Goal: Communication & Community: Answer question/provide support

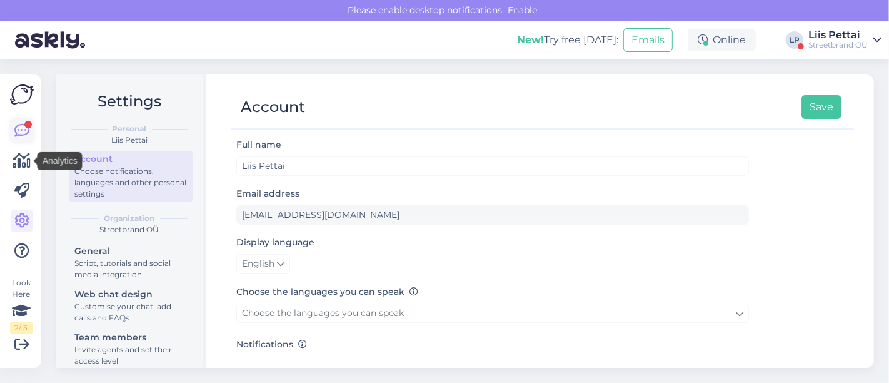
click at [23, 131] on icon at bounding box center [21, 130] width 15 height 15
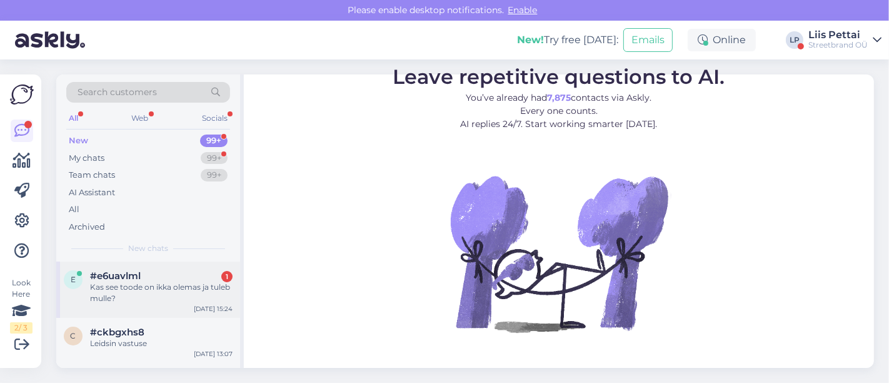
click at [136, 288] on div "Kas see toode on ikka olemas ja tuleb mulle?" at bounding box center [161, 292] width 143 height 23
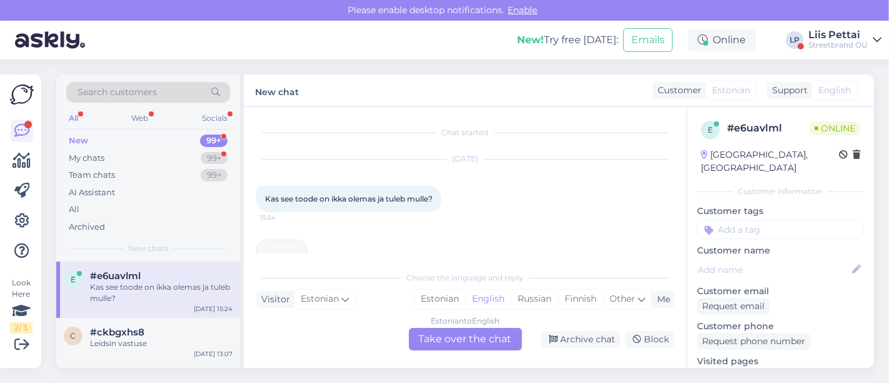
scroll to position [50, 0]
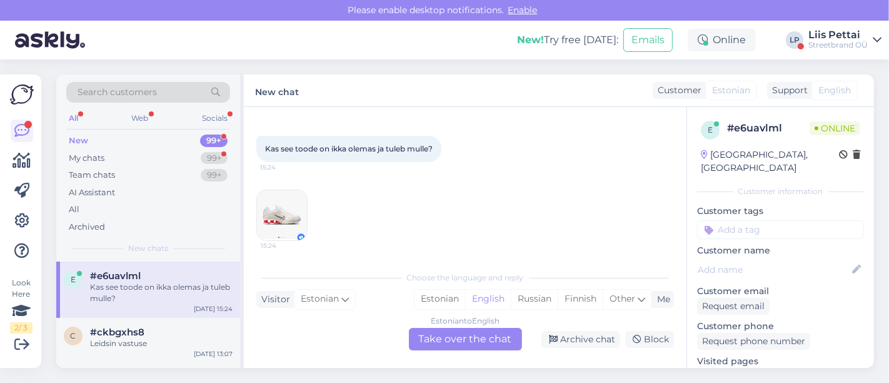
click at [466, 339] on div "Estonian to English Take over the chat" at bounding box center [465, 339] width 113 height 23
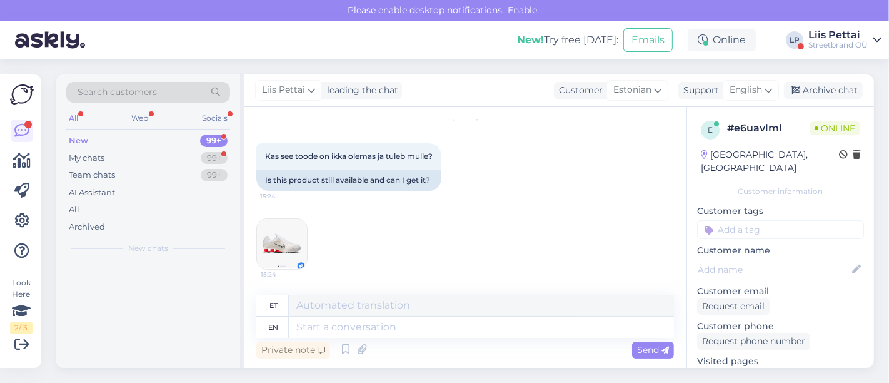
scroll to position [41, 0]
click at [462, 331] on textarea at bounding box center [481, 326] width 385 height 21
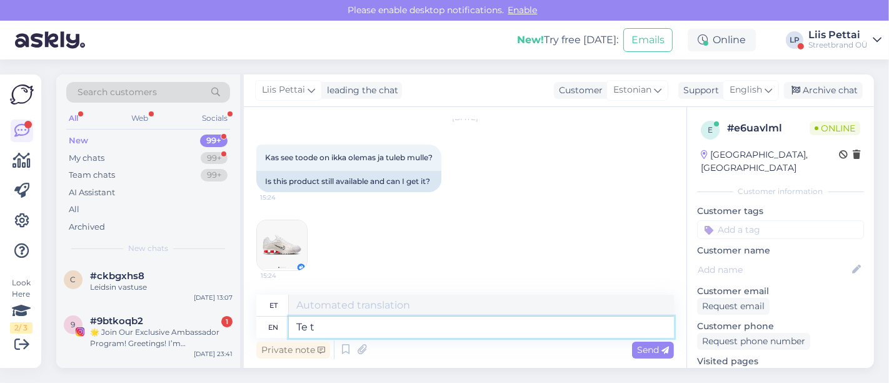
type textarea "Te te"
type textarea "Te"
type textarea "Te tellisite"
type textarea "Tellisiit"
type textarea "Te tellisite või? :"
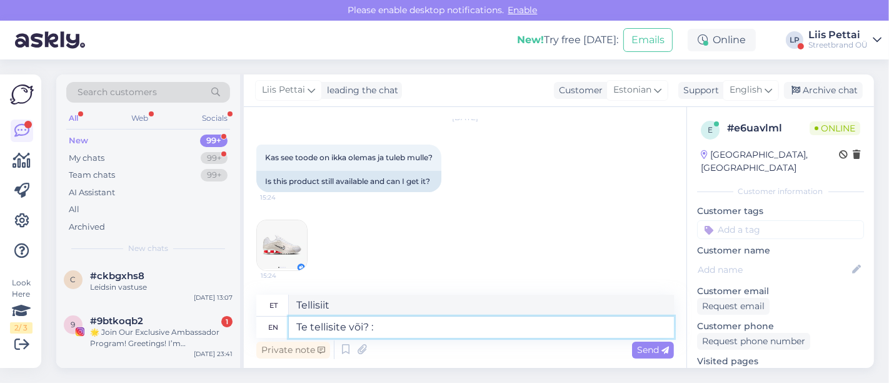
type textarea "Kas te tellite või?"
type textarea "Te tellisite või? :)"
type textarea "Kas sa ütlesid või? :)"
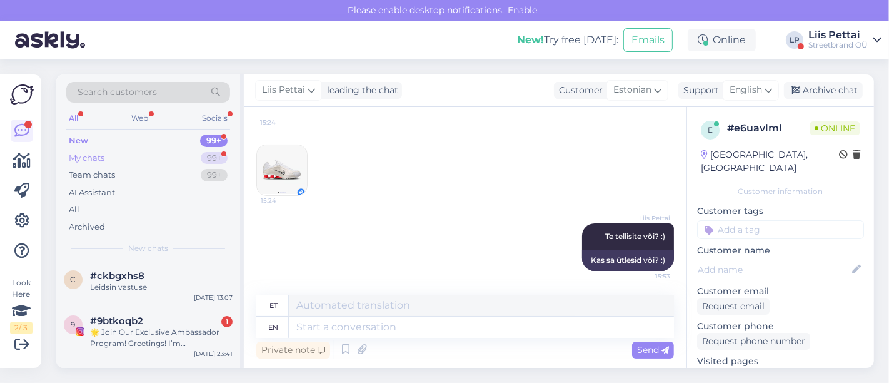
click at [143, 149] on div "My chats 99+" at bounding box center [148, 158] width 164 height 18
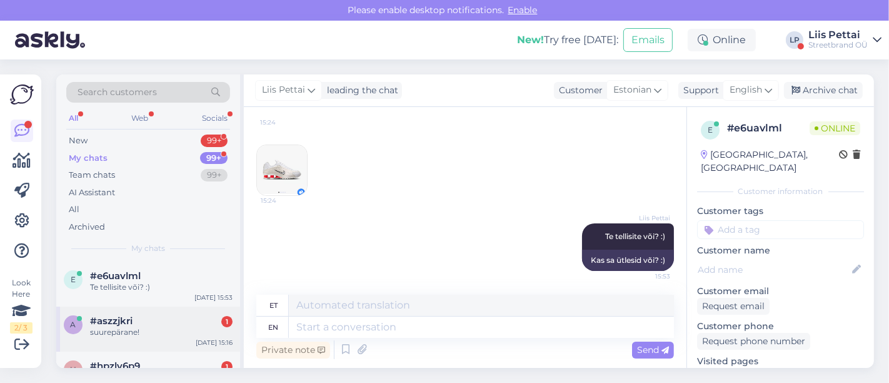
click at [136, 339] on div "a #aszzjkri 1 suurepärane! [DATE] 15:16" at bounding box center [148, 328] width 184 height 45
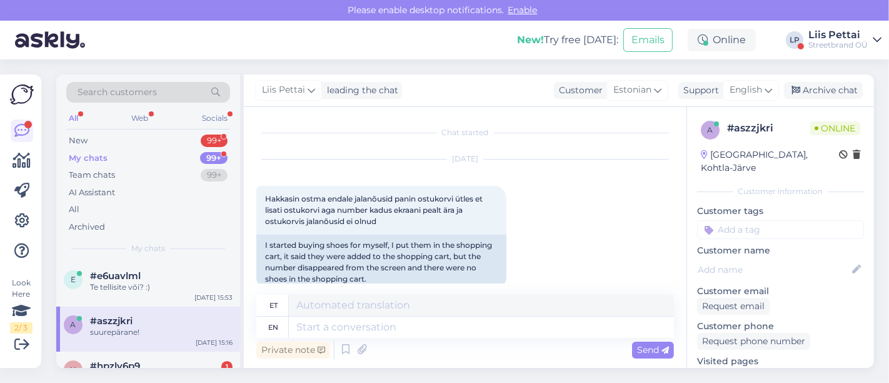
scroll to position [2360, 0]
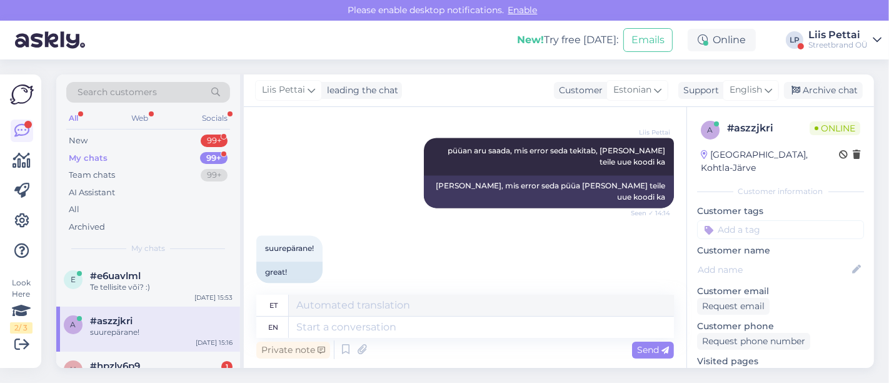
click at [343, 192] on div "Liis Pettai püüan aru saada, mis error seda tekitab, [PERSON_NAME] teile uue ko…" at bounding box center [465, 173] width 418 height 98
click at [153, 361] on div "#hpzlv6p9 1" at bounding box center [161, 365] width 143 height 11
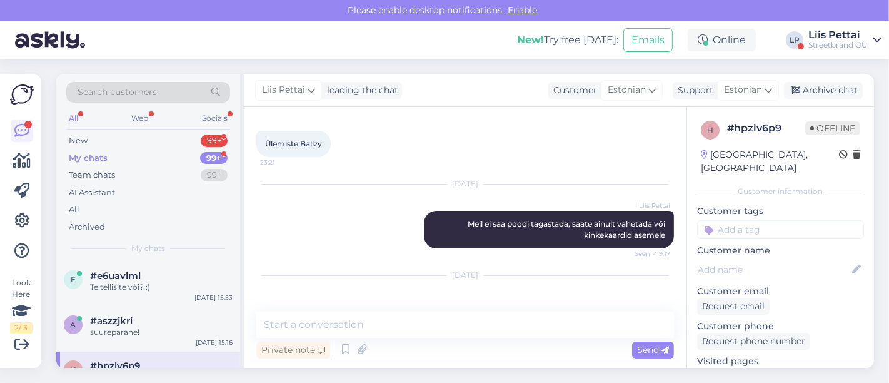
scroll to position [295, 0]
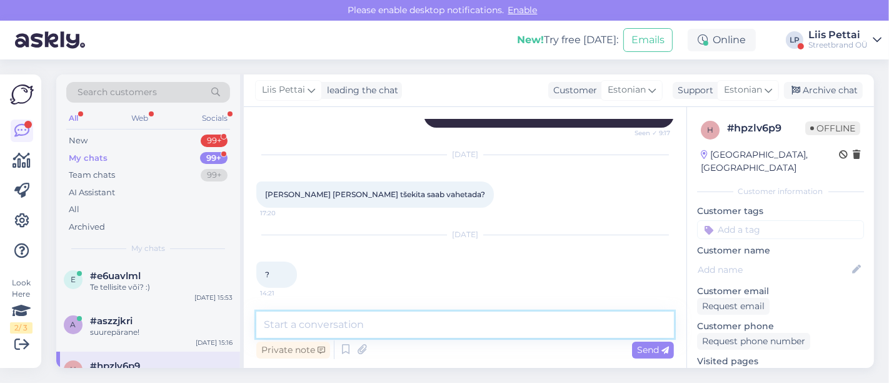
click at [583, 335] on textarea at bounding box center [465, 324] width 418 height 26
type textarea "[PERSON_NAME] vastu tuleb jah"
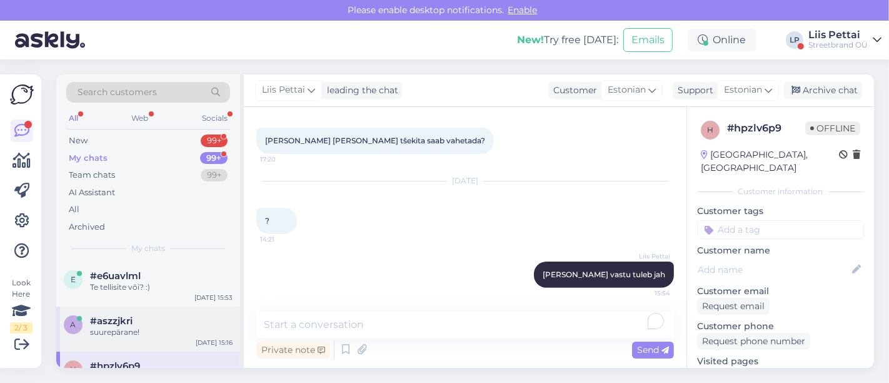
click at [151, 313] on div "a #aszzjkri suurepärane! [DATE] 15:16" at bounding box center [148, 328] width 184 height 45
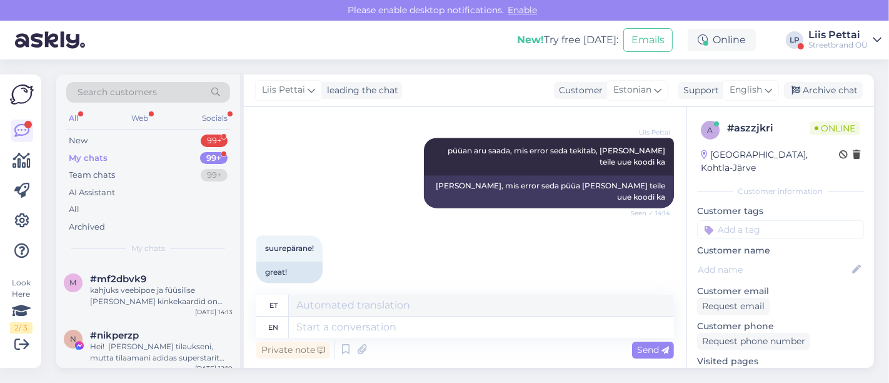
scroll to position [166, 0]
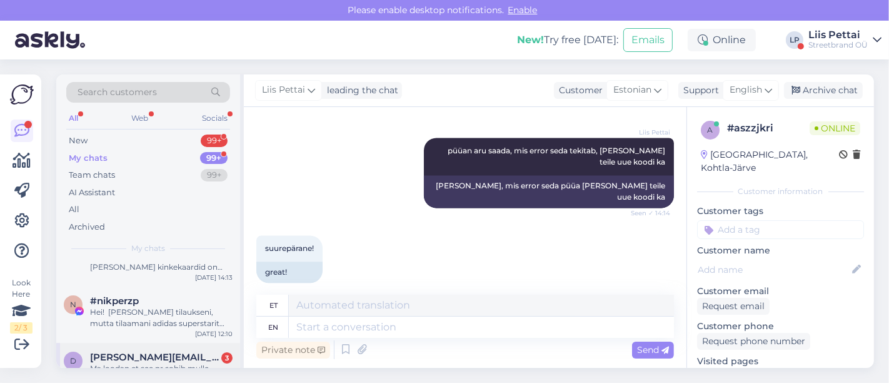
click at [144, 348] on div "d [PERSON_NAME][EMAIL_ADDRESS][DOMAIN_NAME] 3 Ma loodan et see nr sobib mulle […" at bounding box center [148, 365] width 184 height 45
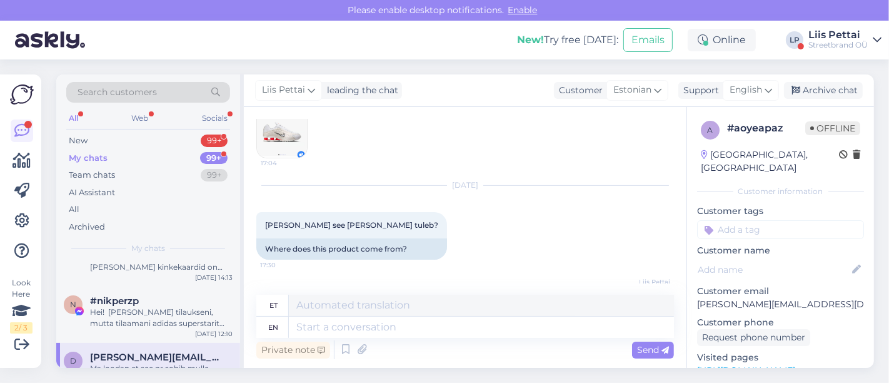
scroll to position [307, 0]
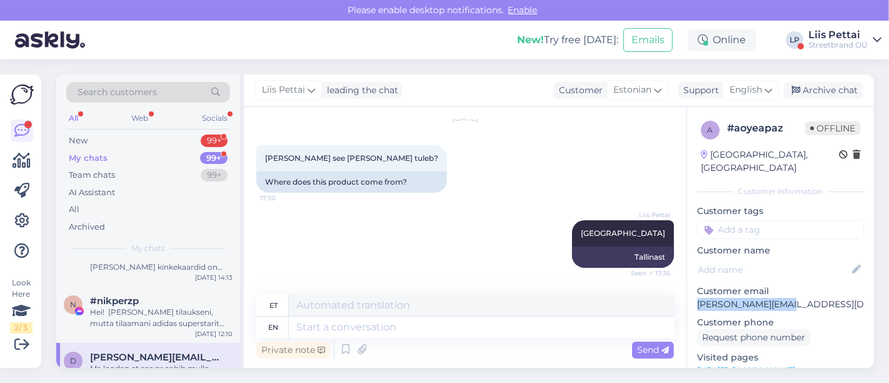
drag, startPoint x: 786, startPoint y: 286, endPoint x: 695, endPoint y: 290, distance: 91.4
click at [695, 290] on div "a # aoyeapaz Offline [GEOGRAPHIC_DATA], [GEOGRAPHIC_DATA] Customer information …" at bounding box center [780, 370] width 187 height 527
copy p "[PERSON_NAME][EMAIL_ADDRESS][DOMAIN_NAME]"
click at [134, 275] on div "m #mf2dbvk9 kahjuks veebipoe ja füüsilise [PERSON_NAME] kinkekaardid on erineva…" at bounding box center [148, 258] width 184 height 56
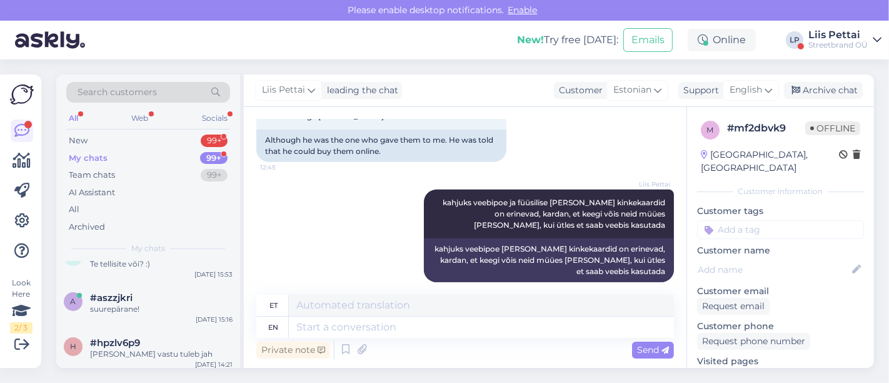
scroll to position [0, 0]
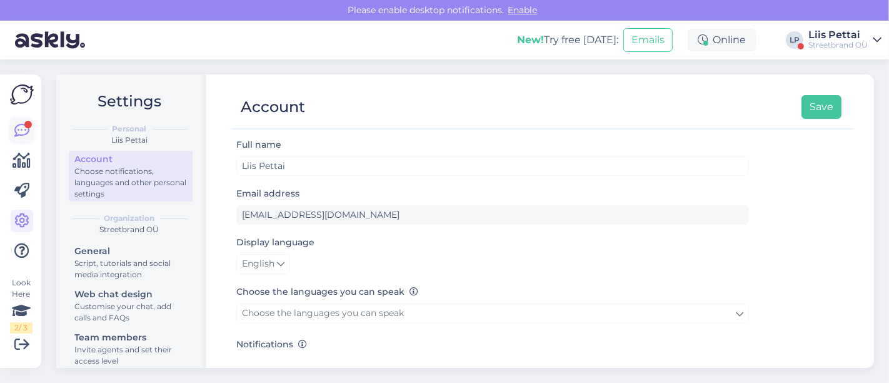
click at [23, 131] on icon at bounding box center [21, 130] width 15 height 15
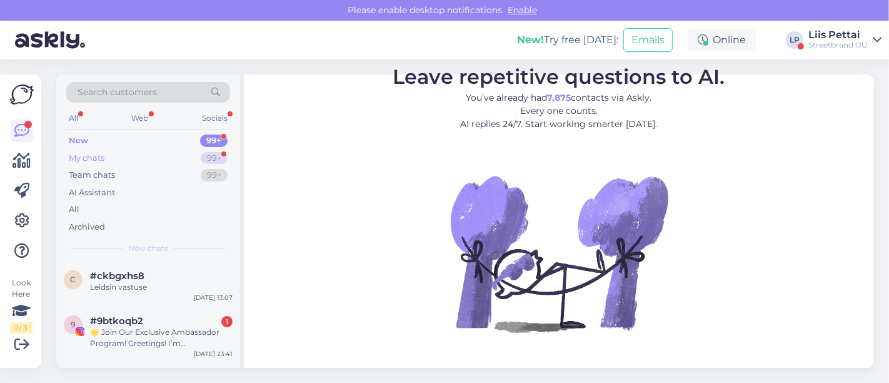
click at [141, 158] on div "My chats 99+" at bounding box center [148, 158] width 164 height 18
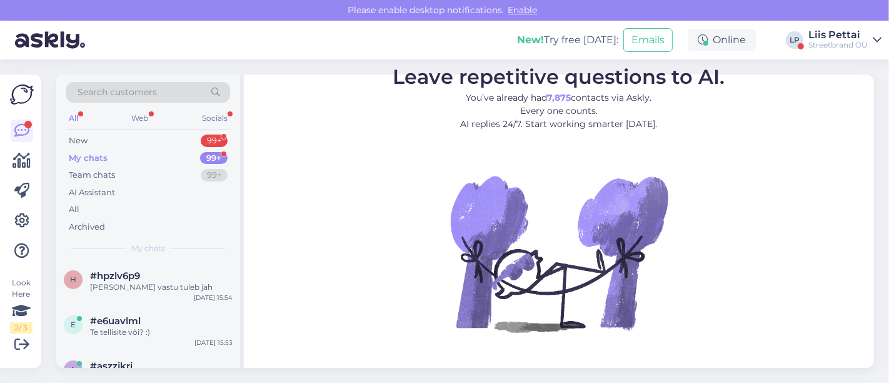
click at [847, 44] on div "Streetbrand OÜ" at bounding box center [838, 45] width 59 height 10
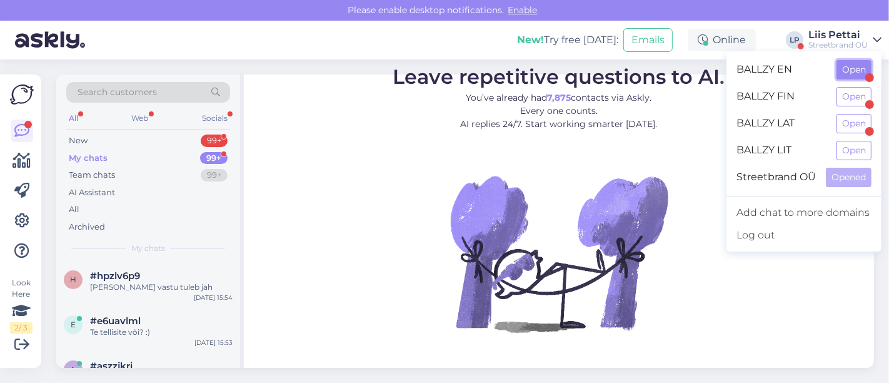
click at [849, 65] on button "Open" at bounding box center [854, 69] width 35 height 19
